Goal: Task Accomplishment & Management: Use online tool/utility

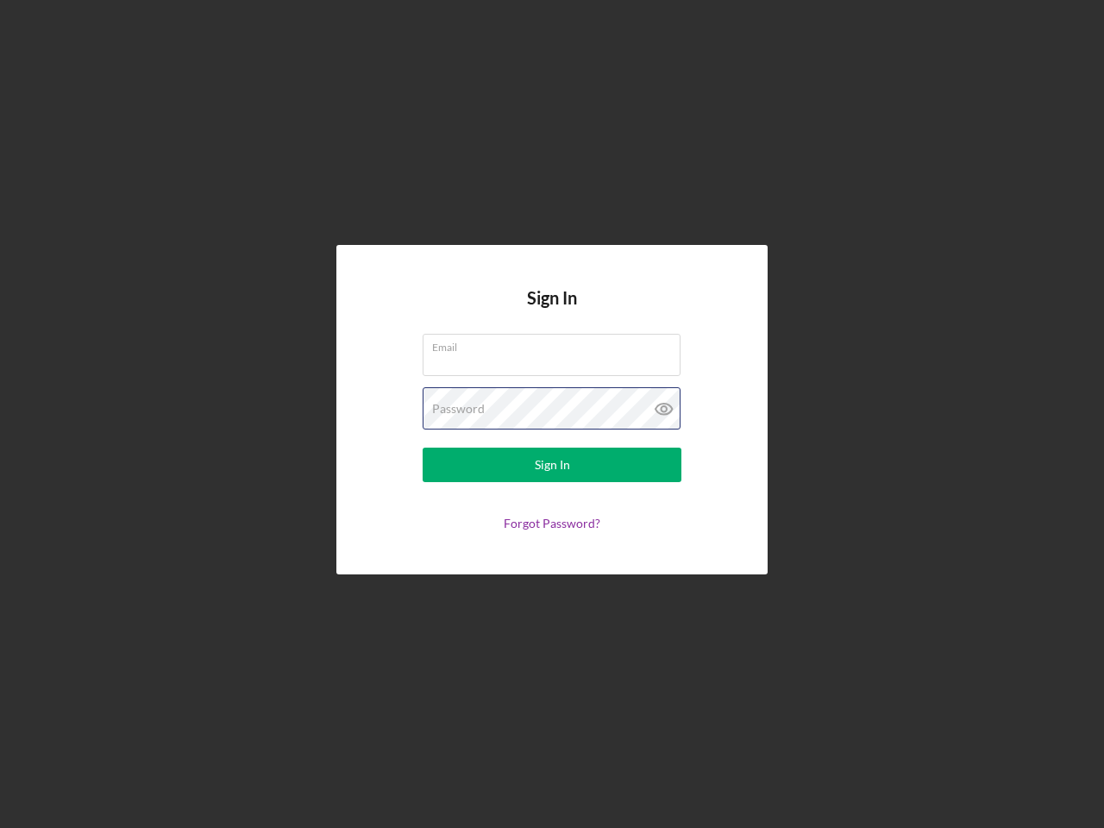
click at [552, 414] on div "Password" at bounding box center [552, 408] width 259 height 43
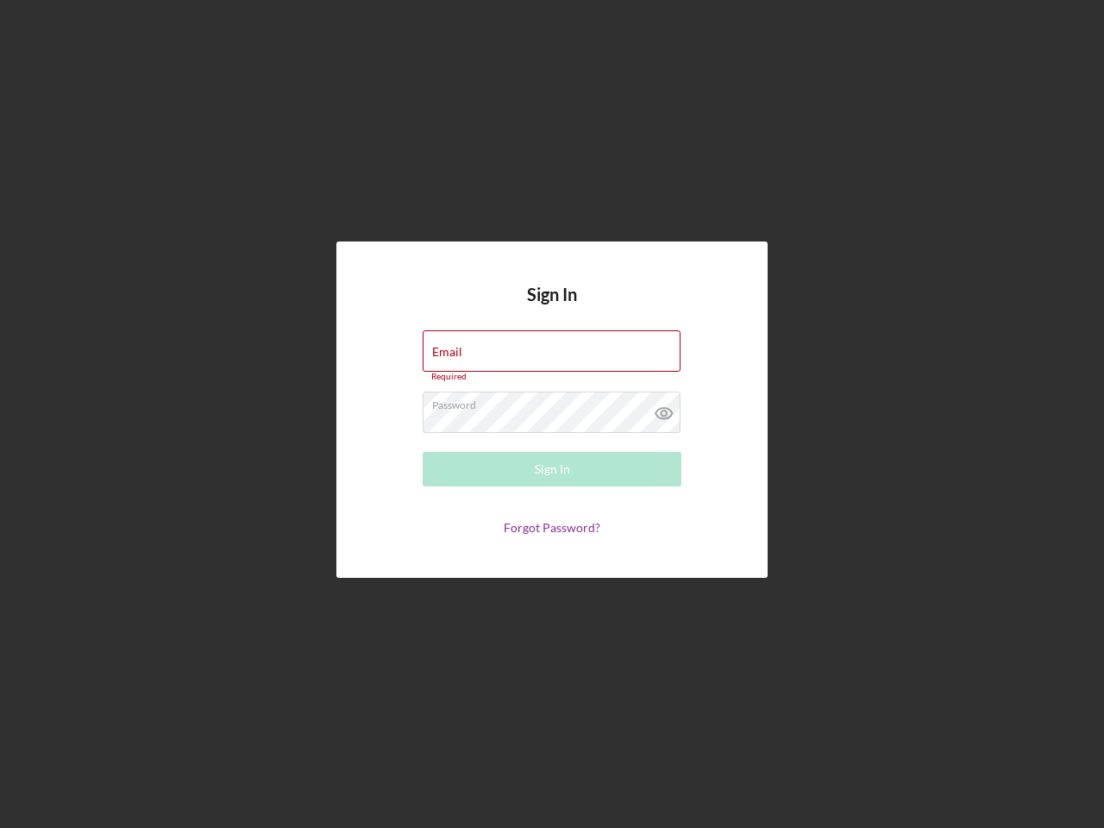
click at [664, 409] on icon at bounding box center [664, 413] width 43 height 43
